Goal: Task Accomplishment & Management: Manage account settings

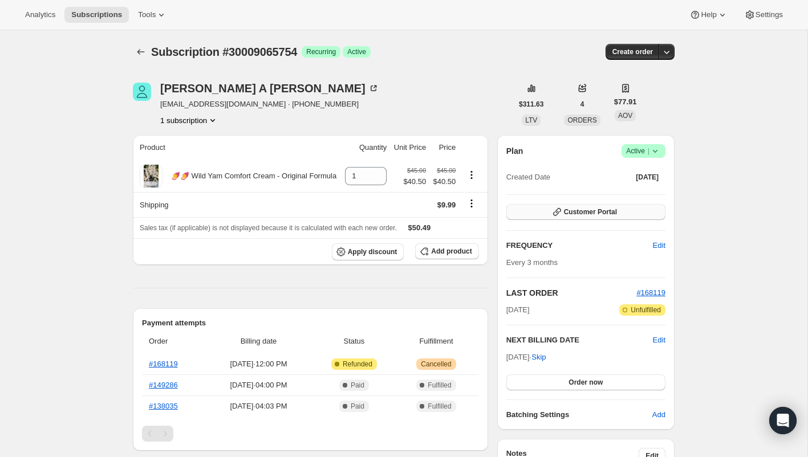
click at [587, 212] on span "Customer Portal" at bounding box center [590, 212] width 53 height 9
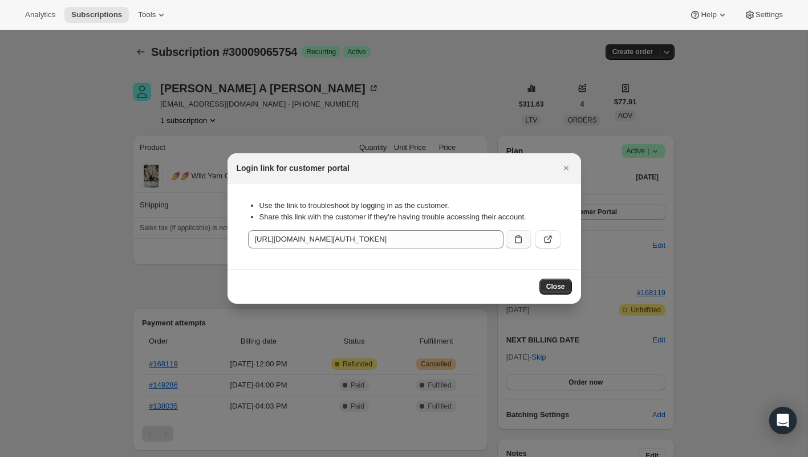
click at [513, 240] on icon ":rc0:" at bounding box center [518, 239] width 11 height 11
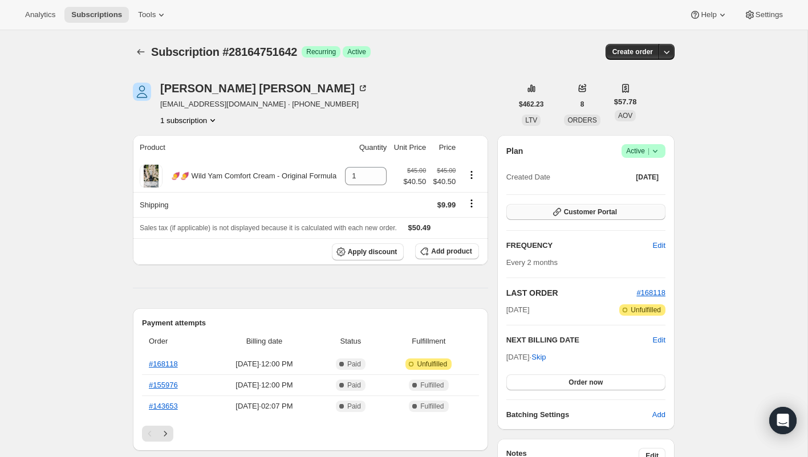
click at [573, 205] on button "Customer Portal" at bounding box center [585, 212] width 159 height 16
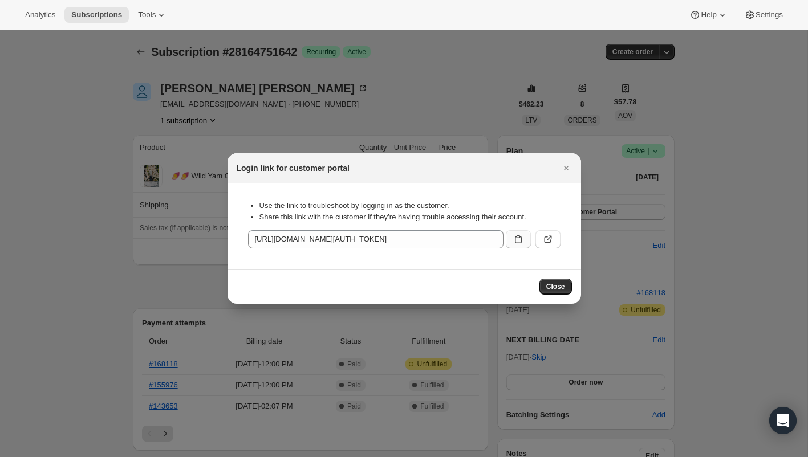
click at [521, 243] on icon ":rc0:" at bounding box center [518, 239] width 11 height 11
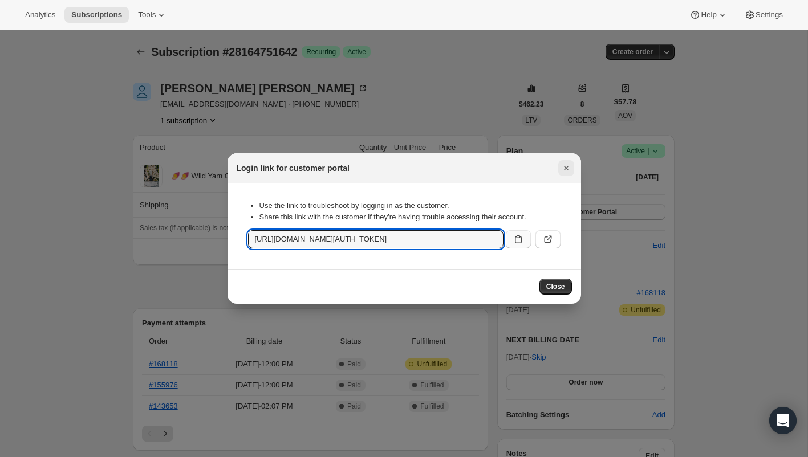
click at [562, 169] on icon "Close" at bounding box center [566, 168] width 11 height 11
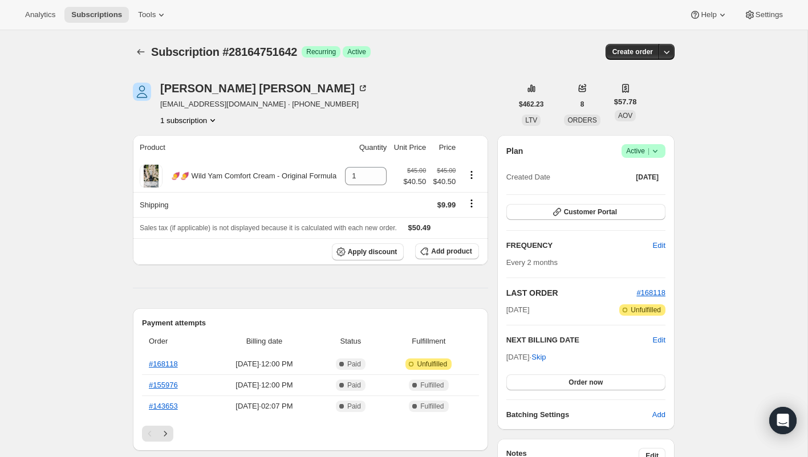
click at [361, 87] on div "Stacy Ransom siscoransom@gmail.com · +19282737591 1 subscription" at bounding box center [322, 104] width 379 height 43
